Goal: Task Accomplishment & Management: Use online tool/utility

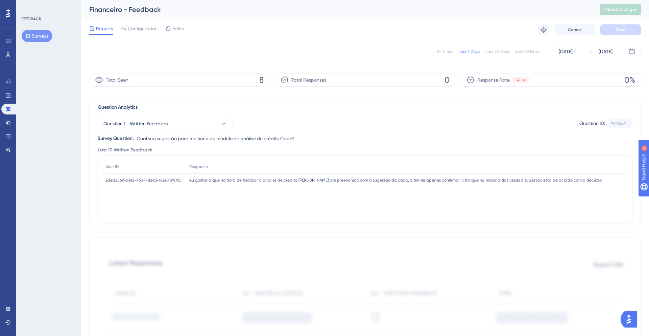
click at [194, 180] on span "eu gostaria que na hora de finalizar a analise de credito [PERSON_NAME] pré pre…" at bounding box center [395, 179] width 413 height 5
click at [133, 180] on span "2ded2569-aef2-4604-82d3-612e01947dc1" at bounding box center [144, 179] width 77 height 5
click at [123, 180] on span "2ded2569-aef2-4604-82d3-612e01947dc1" at bounding box center [144, 179] width 77 height 5
click at [105, 29] on span "Reports" at bounding box center [104, 28] width 17 height 8
click at [33, 34] on button "Surveys" at bounding box center [37, 36] width 31 height 12
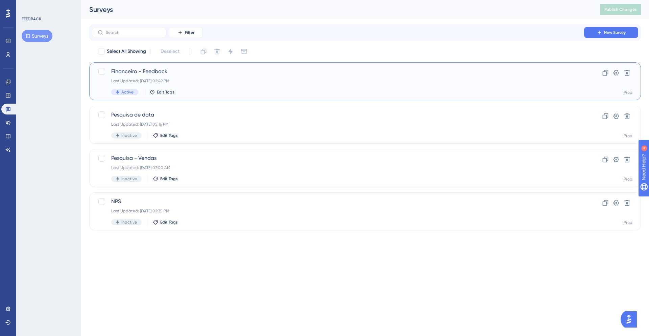
click at [123, 70] on span "Financeiro - Feedback" at bounding box center [338, 71] width 454 height 8
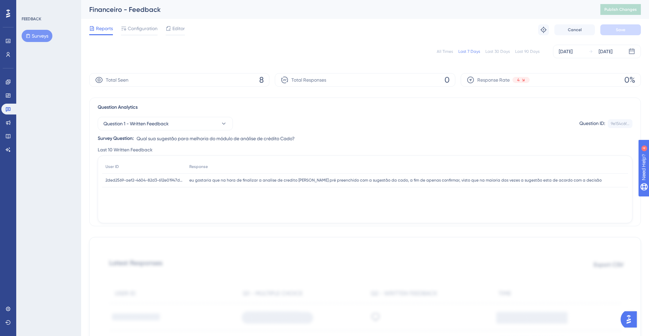
click at [494, 51] on div "Last 30 Days" at bounding box center [498, 51] width 24 height 5
click at [158, 125] on span "Question 1 - Written Feedback" at bounding box center [135, 123] width 65 height 8
click at [128, 176] on span "Question 2 - Written Feedback" at bounding box center [141, 178] width 66 height 8
click at [140, 179] on span "2ded2569-aef2-4604-82d3-612e01947dc1" at bounding box center [144, 179] width 77 height 5
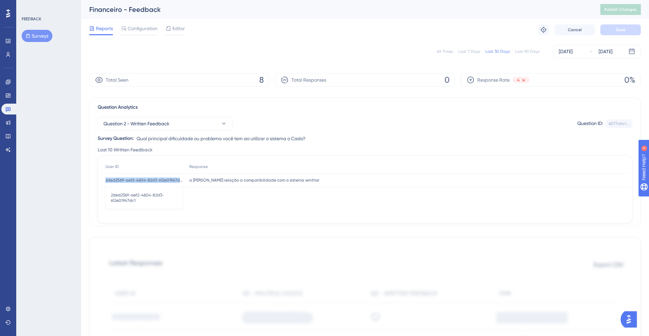
click at [140, 179] on span "2ded2569-aef2-4604-82d3-612e01947dc1" at bounding box center [144, 179] width 77 height 5
copy div "2ded2569-aef2-4604-82d3-612e01947dc1 2ded2569-aef2-4604-82d3-612e01947dc1"
click at [4, 52] on link at bounding box center [8, 54] width 14 height 11
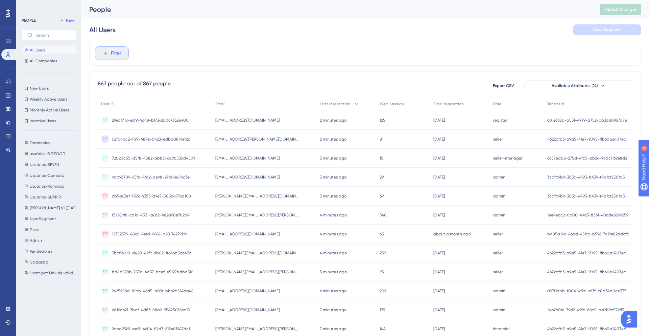
click at [109, 54] on button "Filter" at bounding box center [112, 53] width 34 height 14
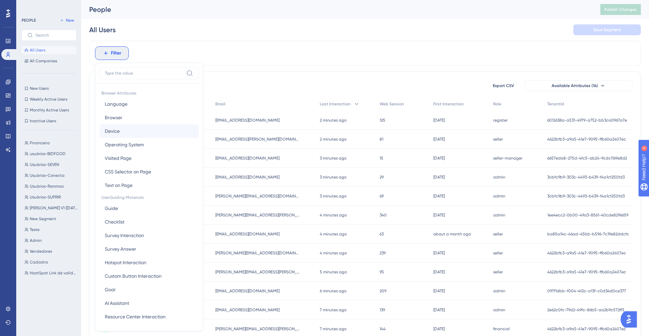
scroll to position [29, 0]
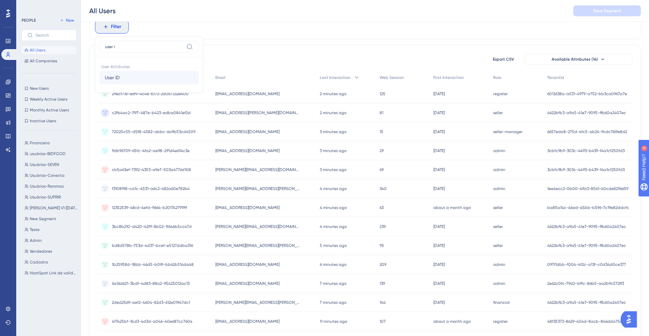
type input "user i"
click at [125, 76] on button "User ID User ID" at bounding box center [148, 78] width 99 height 14
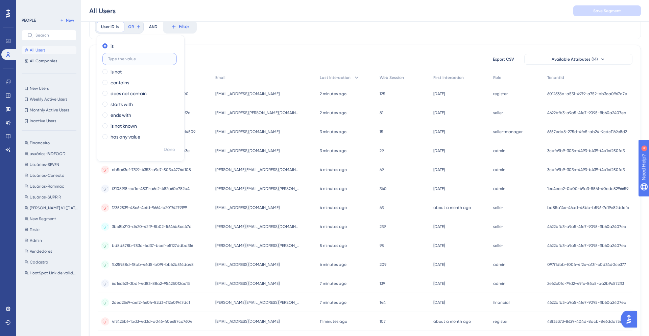
paste input "2ded2569-aef2-4604-82d3-612e01947dc1"
type input "2ded2569-aef2-4604-82d3-612e01947dc1"
click at [117, 80] on label "contains" at bounding box center [120, 82] width 19 height 8
click at [167, 148] on span "Done" at bounding box center [169, 149] width 11 height 8
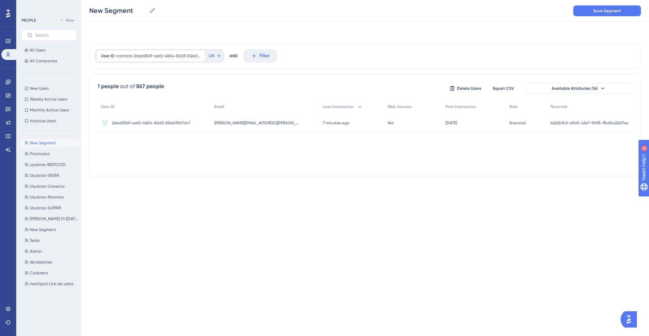
scroll to position [0, 0]
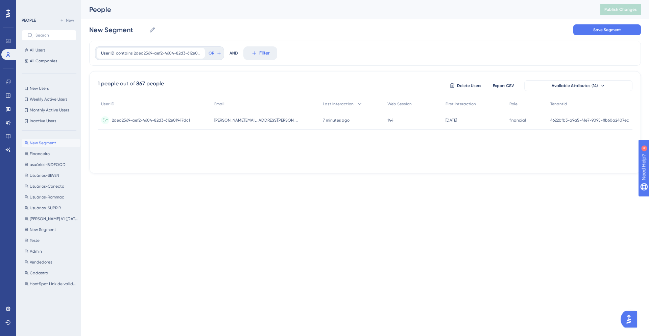
click at [142, 119] on span "2ded2569-aef2-4604-82d3-612e01947dc1" at bounding box center [151, 119] width 78 height 5
